Goal: Information Seeking & Learning: Find specific page/section

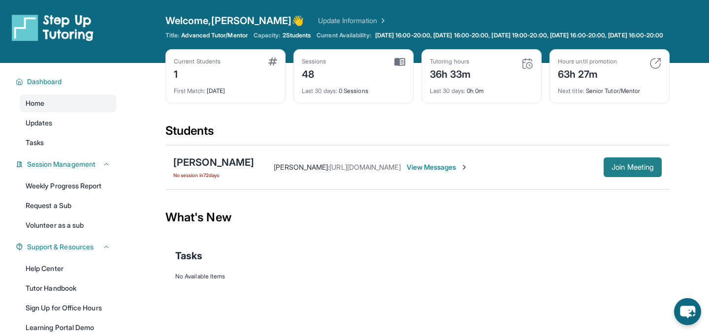
click at [622, 170] on span "Join Meeting" at bounding box center [633, 167] width 42 height 6
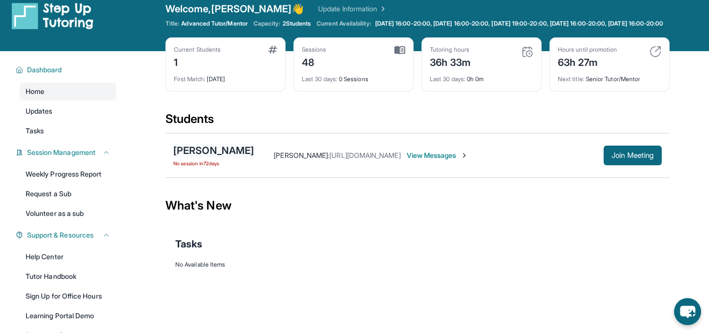
click at [208, 158] on div "[PERSON_NAME]" at bounding box center [213, 151] width 81 height 14
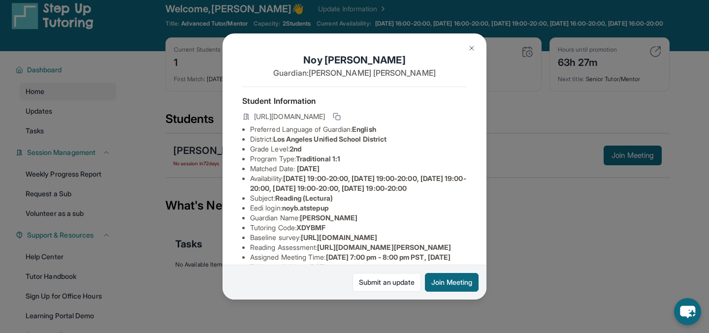
scroll to position [196, 0]
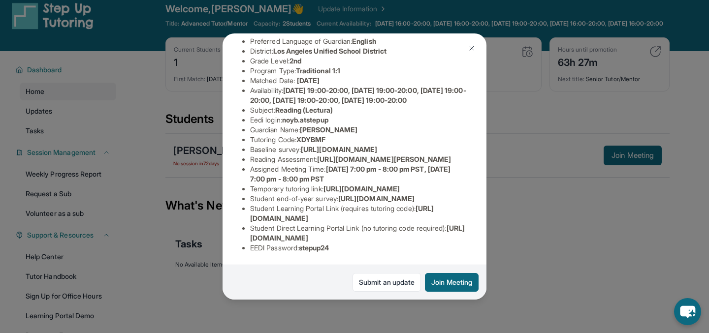
click at [386, 204] on li "Student Learning Portal Link (requires tutoring code) : [URL][DOMAIN_NAME]" at bounding box center [358, 214] width 217 height 20
click at [338, 201] on span "[URL][DOMAIN_NAME]" at bounding box center [376, 199] width 76 height 8
click at [270, 220] on span "[URL][DOMAIN_NAME]" at bounding box center [342, 213] width 184 height 18
click at [255, 220] on span "[URL][DOMAIN_NAME]" at bounding box center [342, 213] width 184 height 18
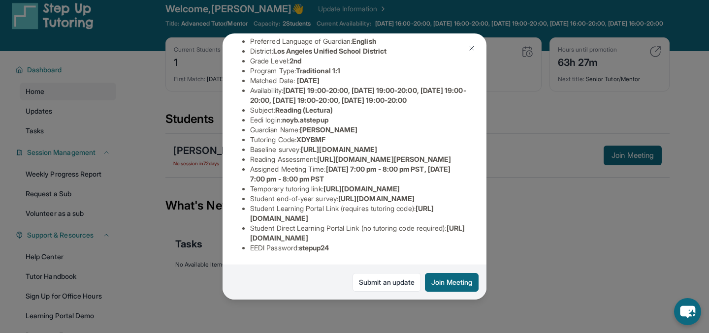
drag, startPoint x: 250, startPoint y: 219, endPoint x: 424, endPoint y: 215, distance: 174.4
click at [424, 215] on li "Student Learning Portal Link (requires tutoring code) : [URL][DOMAIN_NAME]" at bounding box center [358, 214] width 217 height 20
copy span "[URL][DOMAIN_NAME]"
click at [469, 47] on img at bounding box center [472, 48] width 8 height 8
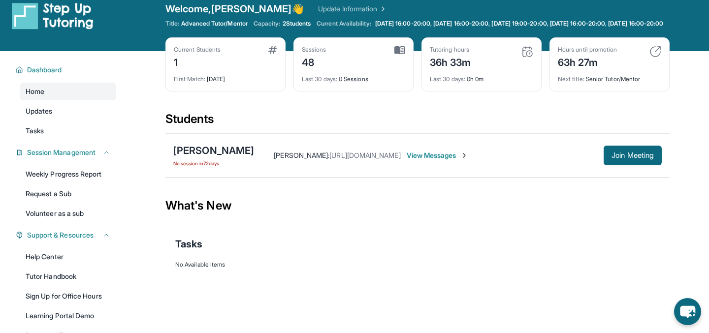
click at [443, 161] on span "View Messages" at bounding box center [438, 156] width 62 height 10
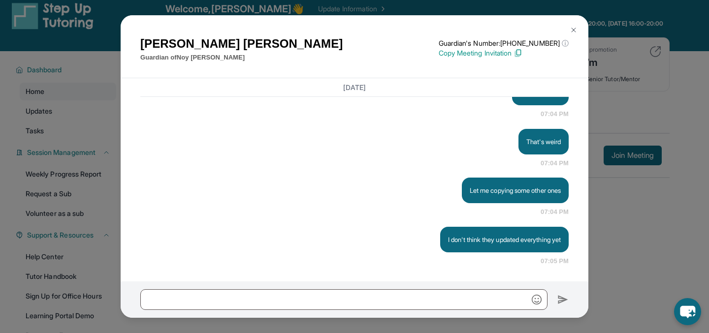
scroll to position [12765, 0]
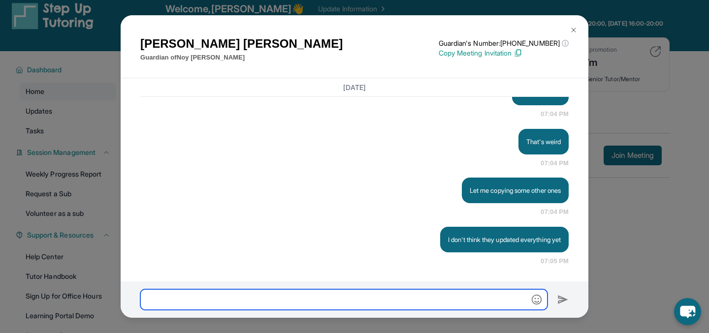
click at [287, 298] on input "text" at bounding box center [343, 300] width 407 height 21
paste input "**********"
type input "**********"
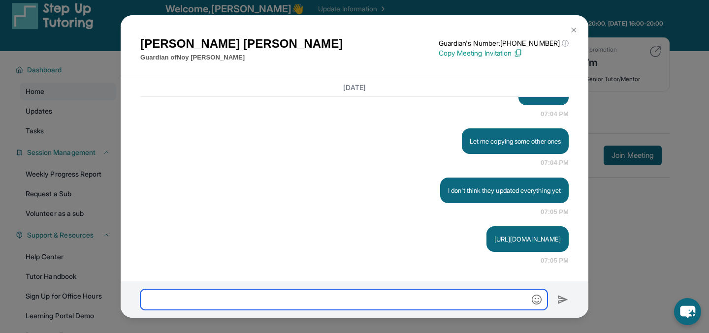
scroll to position [12815, 0]
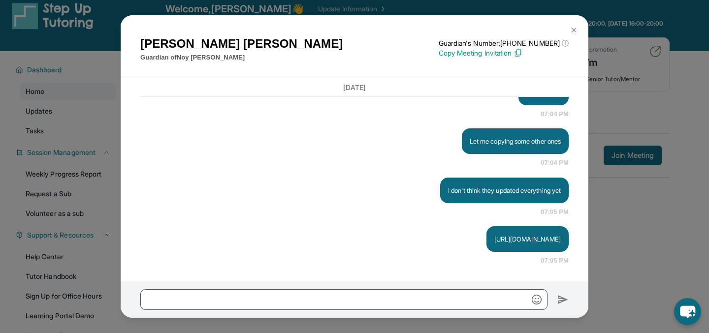
click at [572, 26] on img at bounding box center [574, 30] width 8 height 8
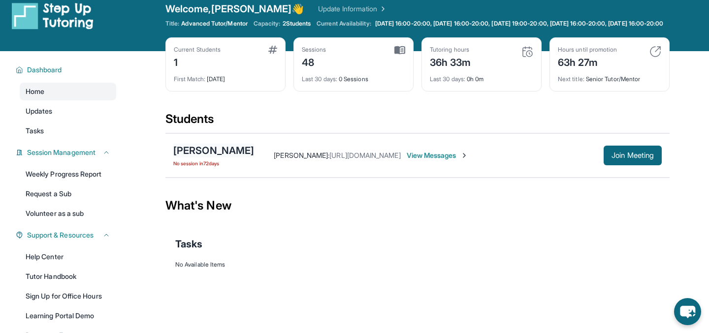
click at [208, 158] on div "[PERSON_NAME]" at bounding box center [213, 151] width 81 height 14
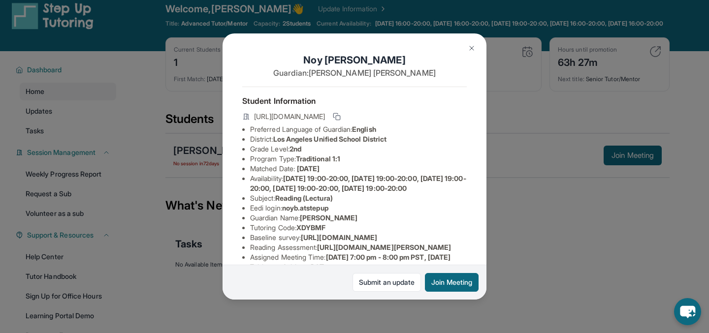
click at [304, 176] on span "[DATE] 19:00-20:00, [DATE] 19:00-20:00, [DATE] 19:00-20:00, [DATE] 19:00-20:00,…" at bounding box center [358, 183] width 216 height 18
click at [294, 202] on span "Reading (Lectura)" at bounding box center [304, 198] width 58 height 8
click at [314, 232] on span "XDYBMF" at bounding box center [310, 228] width 29 height 8
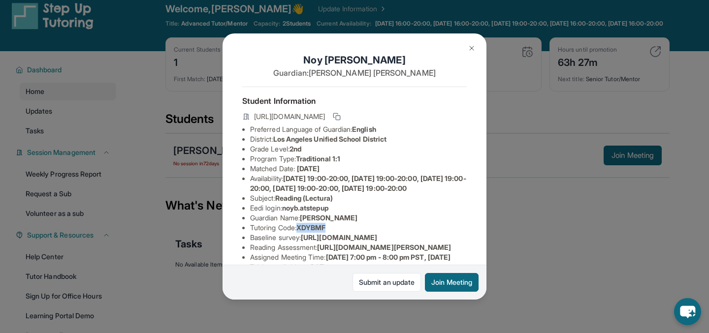
copy span "XDYBMF"
click at [472, 43] on button at bounding box center [472, 48] width 20 height 20
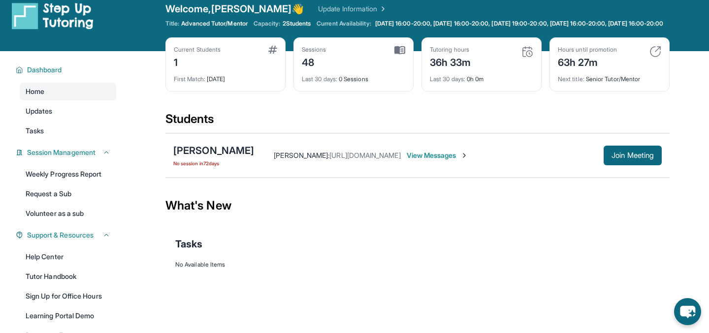
click at [428, 161] on span "View Messages" at bounding box center [438, 156] width 62 height 10
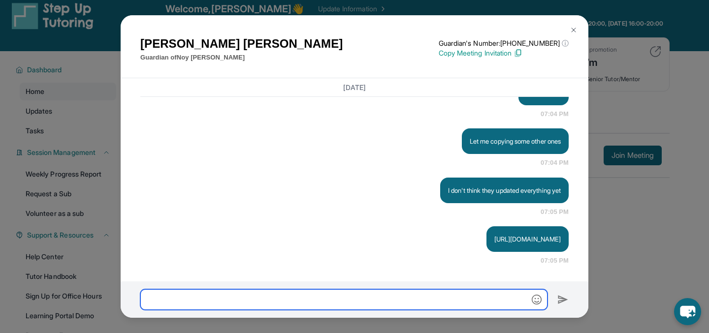
click at [344, 305] on input "text" at bounding box center [343, 300] width 407 height 21
paste input "*******"
type input "**********"
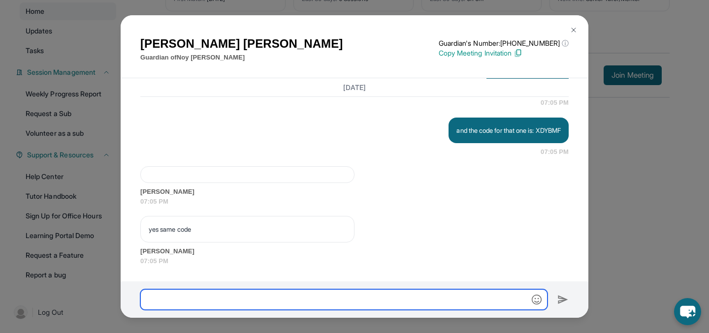
scroll to position [12973, 0]
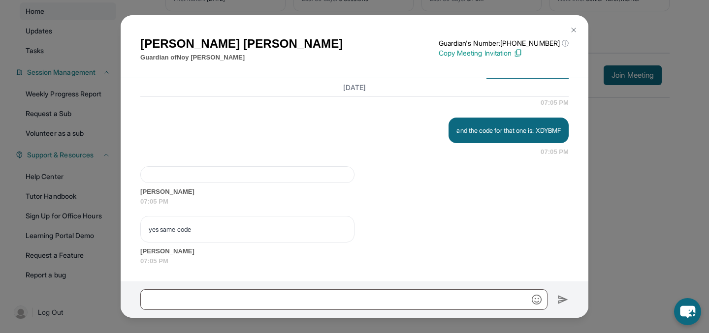
click at [576, 27] on img at bounding box center [574, 30] width 8 height 8
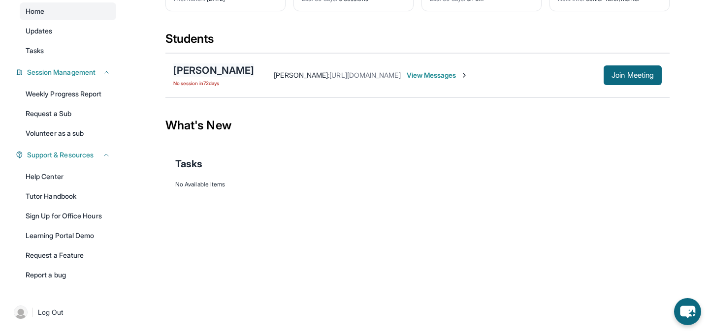
click at [210, 72] on div "[PERSON_NAME]" at bounding box center [213, 71] width 81 height 14
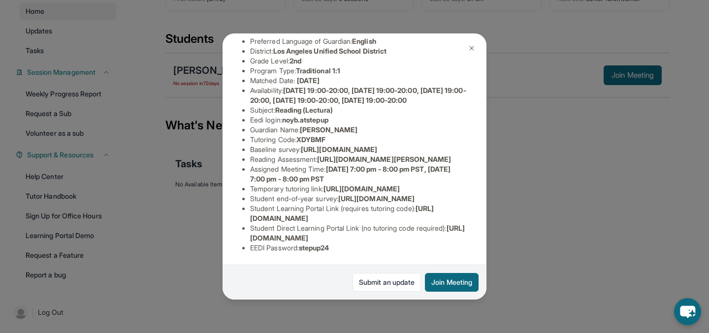
scroll to position [196, 0]
click at [338, 195] on span "[URL][DOMAIN_NAME]" at bounding box center [376, 199] width 76 height 8
click at [324, 185] on span "[URL][DOMAIN_NAME]" at bounding box center [362, 189] width 76 height 8
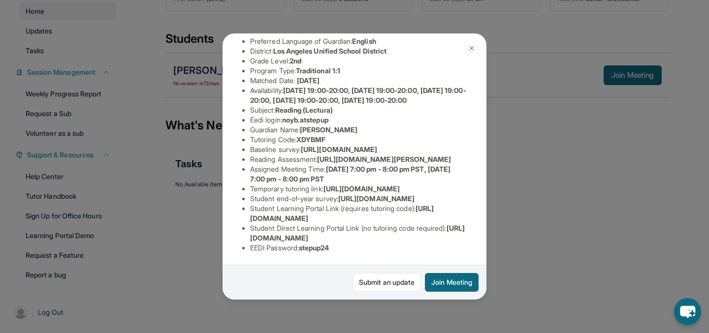
click at [352, 184] on li "Temporary tutoring link : [URL][DOMAIN_NAME]" at bounding box center [358, 189] width 217 height 10
click at [347, 184] on li "Temporary tutoring link : [URL][DOMAIN_NAME]" at bounding box center [358, 189] width 217 height 10
click at [345, 185] on span "[URL][DOMAIN_NAME]" at bounding box center [362, 189] width 76 height 8
click at [357, 184] on li "Temporary tutoring link : [URL][DOMAIN_NAME]" at bounding box center [358, 189] width 217 height 10
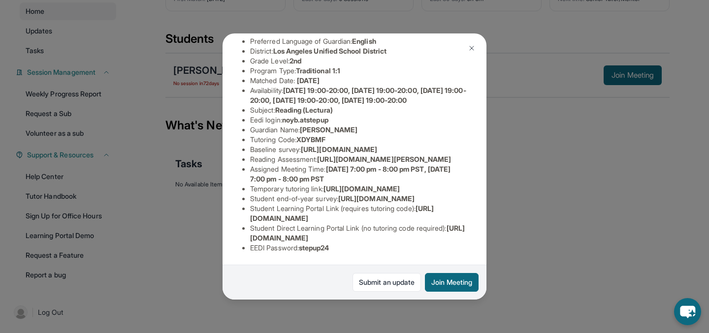
click at [325, 220] on span "[URL][DOMAIN_NAME]" at bounding box center [342, 213] width 184 height 18
click at [300, 194] on li "Student end-of-year survey : [URL][DOMAIN_NAME]" at bounding box center [358, 199] width 217 height 10
drag, startPoint x: 348, startPoint y: 148, endPoint x: 238, endPoint y: 139, distance: 110.2
click at [238, 139] on div "[PERSON_NAME] Guardian: [PERSON_NAME] Student Information [URL][DOMAIN_NAME] Pr…" at bounding box center [355, 166] width 264 height 267
copy span "[URL][DOMAIN_NAME]"
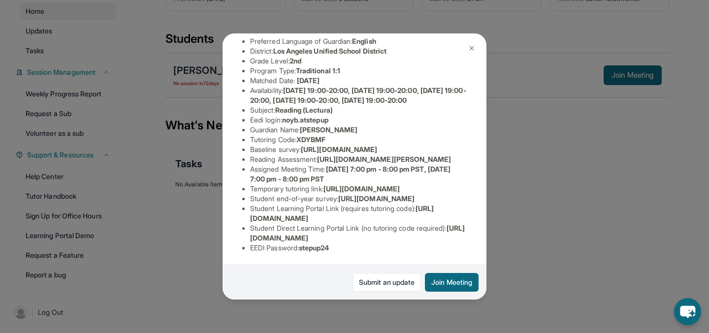
click at [338, 195] on span "[URL][DOMAIN_NAME]" at bounding box center [376, 199] width 76 height 8
click at [338, 245] on li "EEDI Password : stepup24" at bounding box center [358, 248] width 217 height 10
drag, startPoint x: 246, startPoint y: 235, endPoint x: 490, endPoint y: 232, distance: 243.8
click at [490, 232] on div "[PERSON_NAME] Guardian: [PERSON_NAME] Student Information [URL][DOMAIN_NAME] Pr…" at bounding box center [354, 166] width 709 height 333
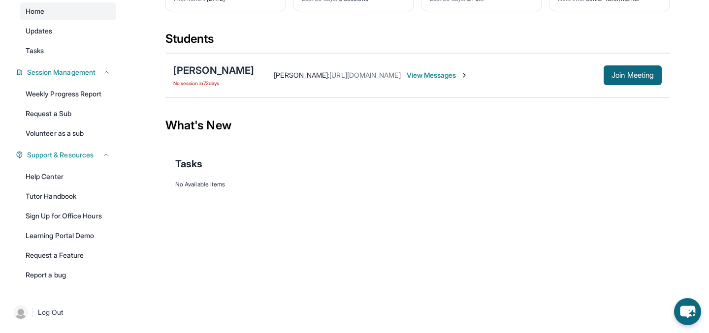
click at [218, 71] on div "[PERSON_NAME]" at bounding box center [213, 71] width 81 height 14
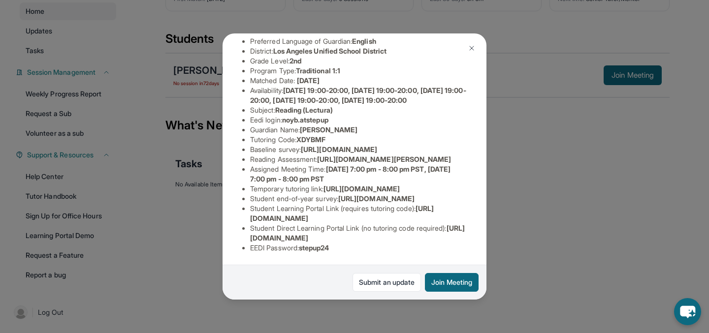
scroll to position [196, 0]
drag, startPoint x: 250, startPoint y: 237, endPoint x: 459, endPoint y: 237, distance: 209.8
click at [459, 237] on li "Student Direct Learning Portal Link (no tutoring code required) : [URL][DOMAIN_…" at bounding box center [358, 234] width 217 height 20
click at [472, 45] on img at bounding box center [472, 48] width 8 height 8
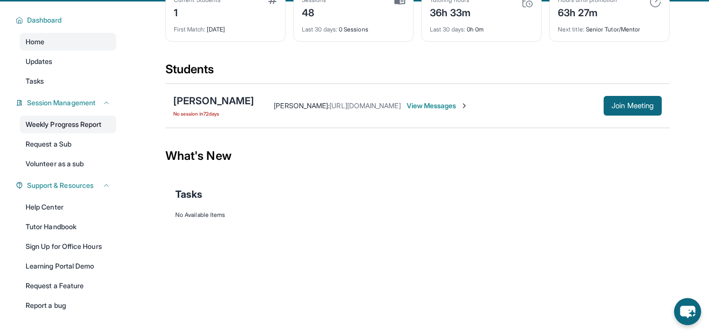
scroll to position [100, 0]
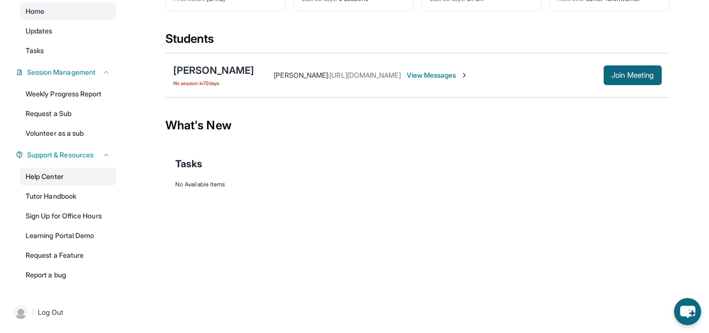
click at [87, 173] on link "Help Center" at bounding box center [68, 177] width 97 height 18
click at [203, 76] on div "[PERSON_NAME]" at bounding box center [213, 71] width 81 height 14
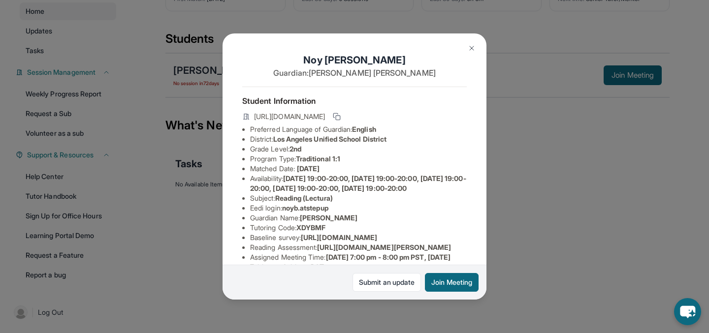
scroll to position [196, 0]
